Goal: Find specific page/section: Find specific page/section

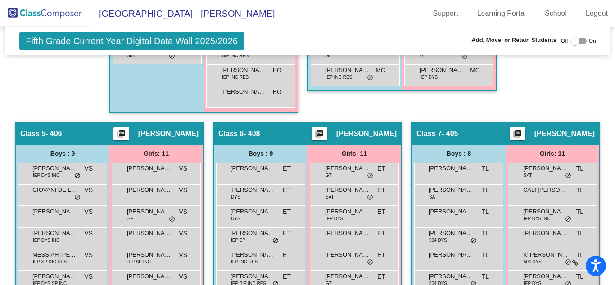
click at [68, 19] on img at bounding box center [45, 13] width 90 height 27
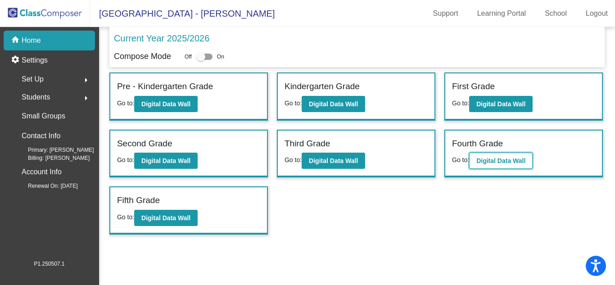
click at [482, 165] on button "Digital Data Wall" at bounding box center [501, 161] width 64 height 16
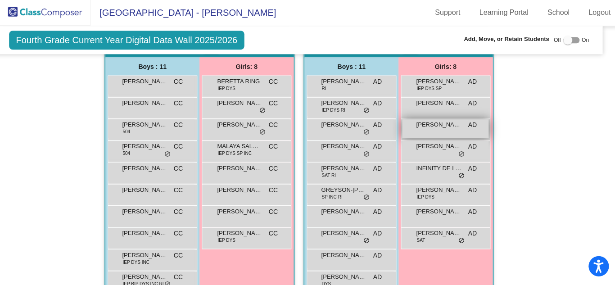
scroll to position [1125, 10]
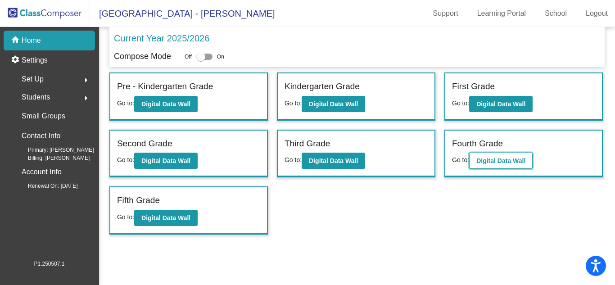
click at [496, 157] on b "Digital Data Wall" at bounding box center [501, 160] width 49 height 7
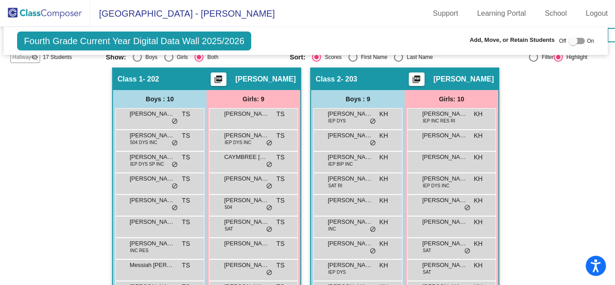
scroll to position [0, 2]
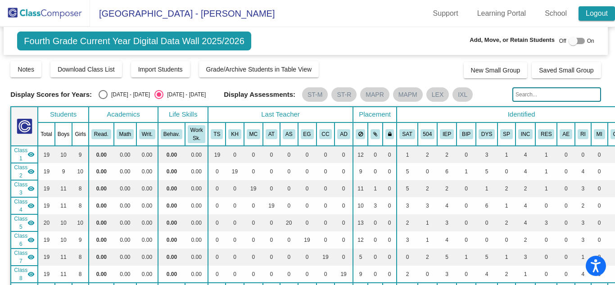
click at [594, 16] on link "Logout" at bounding box center [597, 13] width 36 height 14
